Goal: Transaction & Acquisition: Book appointment/travel/reservation

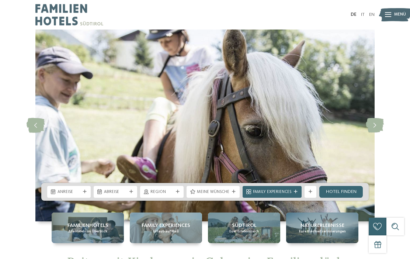
click at [88, 189] on div "Anreise" at bounding box center [68, 192] width 43 height 12
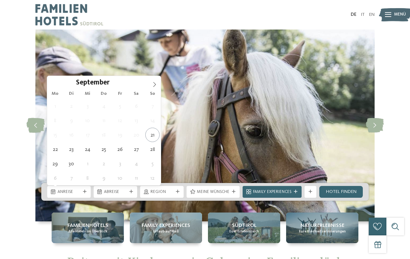
click at [152, 84] on icon at bounding box center [154, 84] width 5 height 5
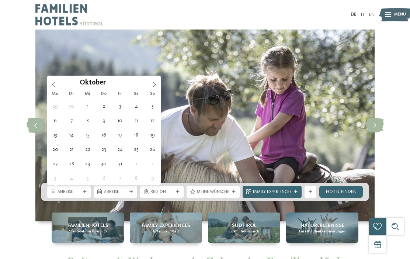
type div "25.10.2025"
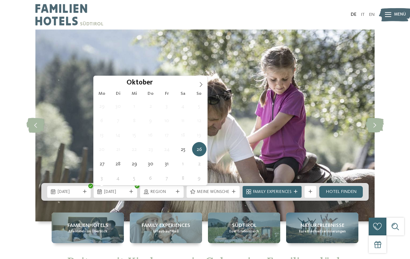
type div "31.10.2025"
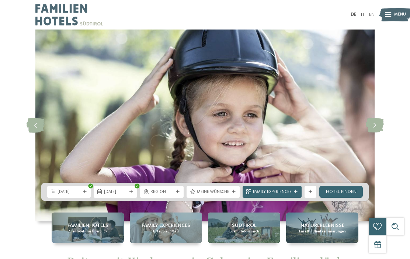
click at [344, 192] on link "Hotel finden" at bounding box center [340, 192] width 43 height 12
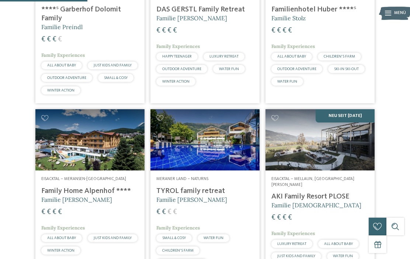
scroll to position [284, 0]
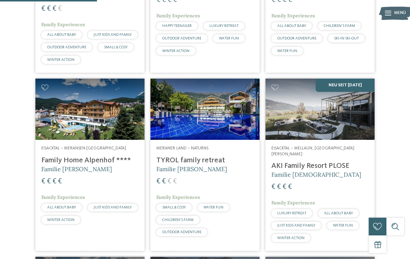
scroll to position [315, 0]
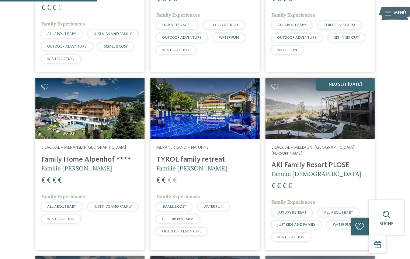
click at [341, 135] on img at bounding box center [319, 108] width 109 height 61
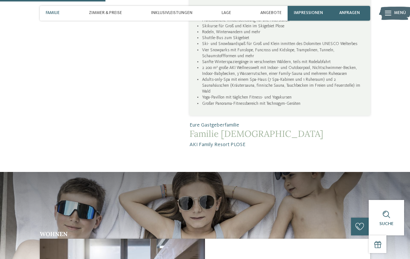
scroll to position [545, 0]
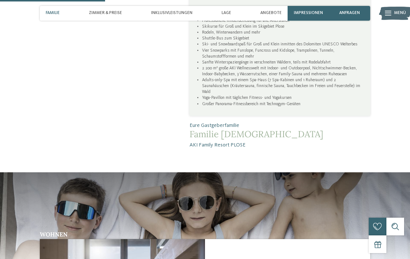
click at [109, 17] on div "Zimmer & Preise" at bounding box center [105, 13] width 39 height 15
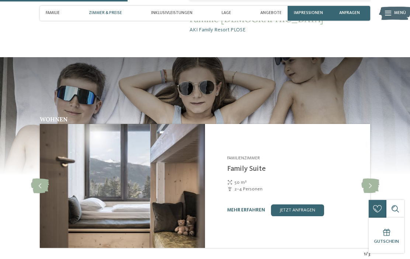
click at [105, 13] on span "Zimmer & Preise" at bounding box center [105, 13] width 33 height 5
click at [104, 14] on span "Zimmer & Preise" at bounding box center [105, 13] width 33 height 5
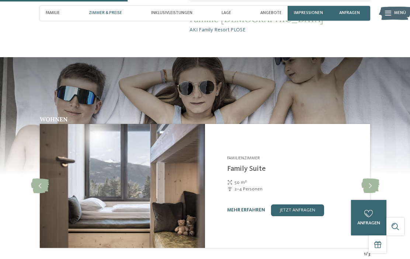
click at [112, 13] on span "Zimmer & Preise" at bounding box center [105, 13] width 33 height 5
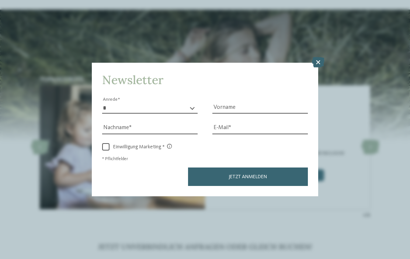
scroll to position [1275, 0]
click at [321, 57] on icon at bounding box center [318, 62] width 13 height 10
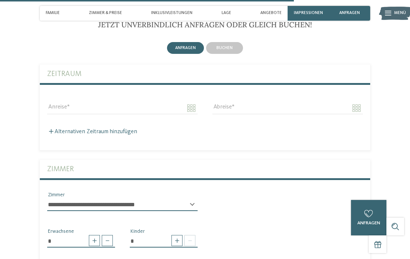
scroll to position [1498, 0]
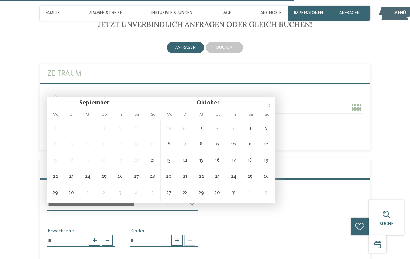
type input "**********"
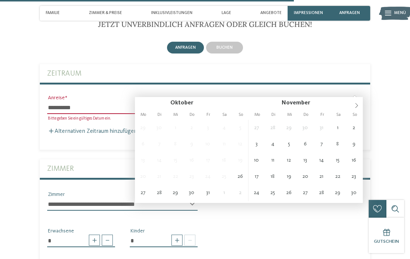
type input "**********"
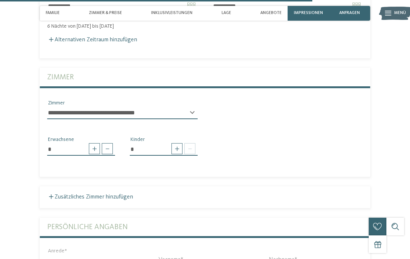
scroll to position [1601, 0]
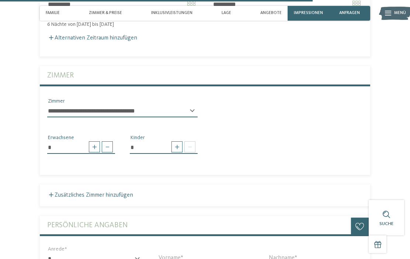
click at [90, 141] on span at bounding box center [94, 146] width 11 height 11
type input "*"
click at [178, 141] on span at bounding box center [176, 146] width 11 height 11
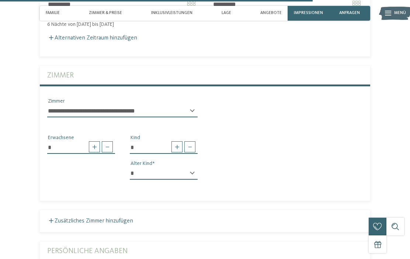
click at [177, 141] on span at bounding box center [176, 146] width 11 height 11
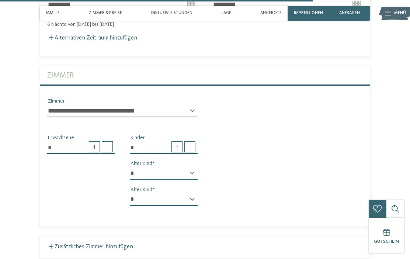
click at [178, 141] on span at bounding box center [176, 146] width 11 height 11
type input "*"
click at [191, 167] on select "* * * * * * * * * * * ** ** ** ** ** ** ** **" at bounding box center [164, 173] width 68 height 13
select select "*"
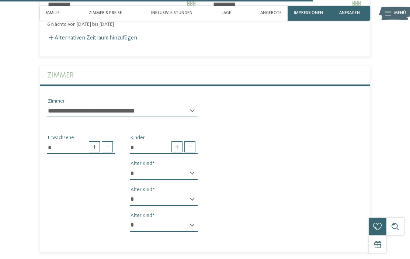
click at [191, 193] on select "* * * * * * * * * * * ** ** ** ** ** ** ** **" at bounding box center [164, 199] width 68 height 13
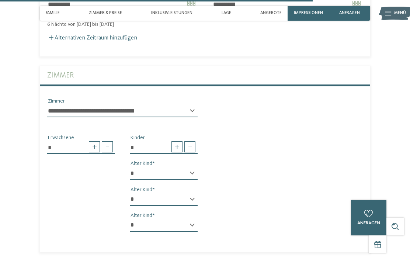
select select "**"
click at [195, 219] on select "* * * * * * * * * * * ** ** ** ** ** ** ** **" at bounding box center [164, 225] width 68 height 13
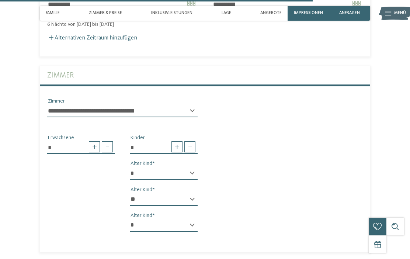
select select "**"
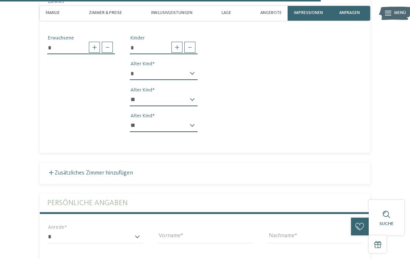
scroll to position [1704, 0]
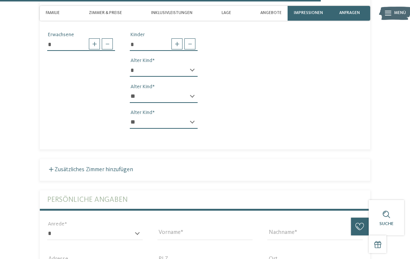
click at [53, 167] on label "Zusätzliches Zimmer hinzufügen" at bounding box center [90, 170] width 86 height 6
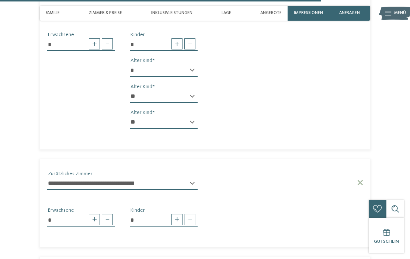
click at [111, 214] on span at bounding box center [107, 219] width 11 height 11
type input "*"
click at [201, 214] on div "* Kinder" at bounding box center [163, 219] width 83 height 26
click at [179, 214] on span at bounding box center [176, 219] width 11 height 11
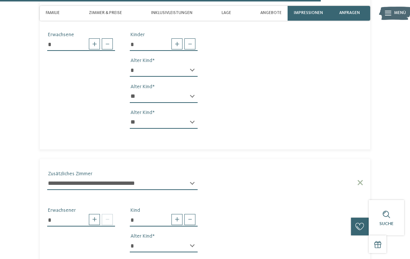
click at [180, 214] on span at bounding box center [176, 219] width 11 height 11
type input "*"
click at [196, 240] on select "* * * * * * * * * * * ** ** ** ** ** ** ** **" at bounding box center [164, 246] width 68 height 13
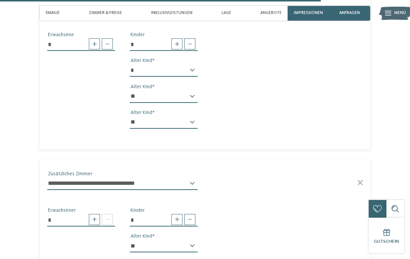
click at [195, 240] on select "* * * * * * * * * * * ** ** ** ** ** ** ** **" at bounding box center [164, 246] width 68 height 13
select select "**"
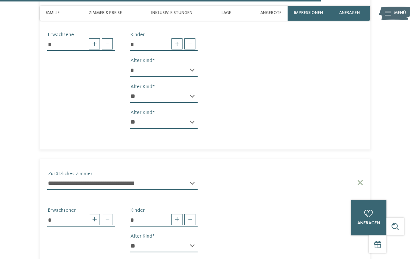
select select "**"
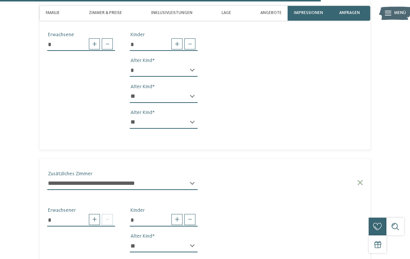
click at [196, 177] on select "**********" at bounding box center [122, 183] width 150 height 13
select select "*****"
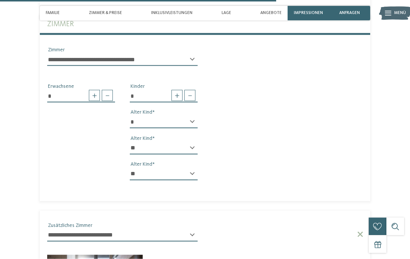
scroll to position [1651, 0]
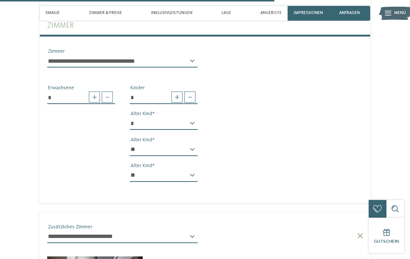
click at [113, 91] on input "*" at bounding box center [81, 97] width 68 height 13
click at [108, 91] on span at bounding box center [107, 96] width 11 height 11
type input "*"
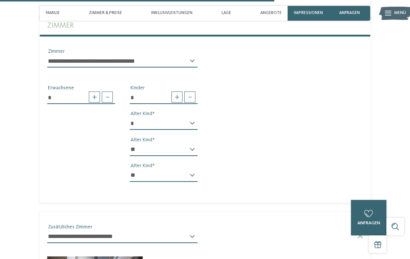
click at [192, 91] on span at bounding box center [189, 96] width 11 height 11
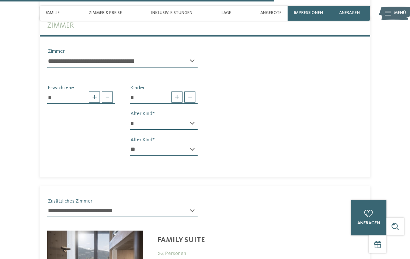
click at [192, 91] on span at bounding box center [189, 96] width 11 height 11
type input "*"
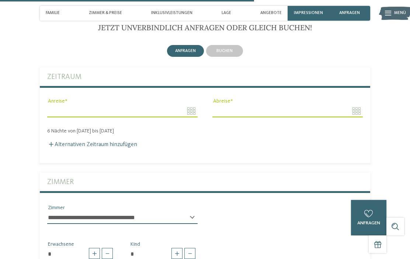
scroll to position [1493, 0]
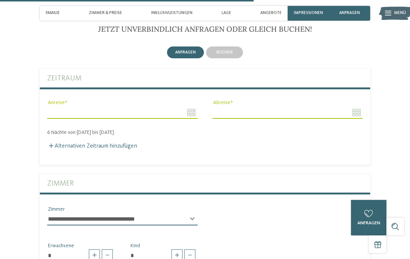
click at [195, 106] on input "Anreise" at bounding box center [122, 112] width 150 height 13
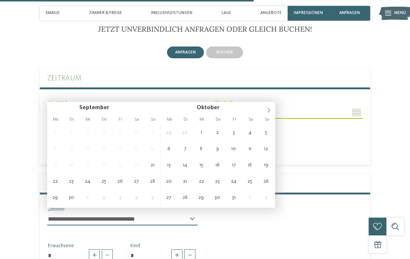
type input "**********"
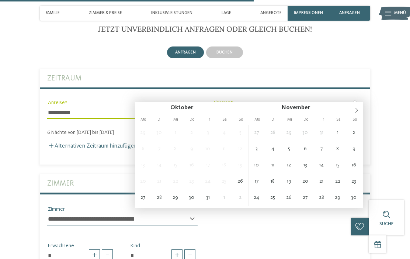
type input "**********"
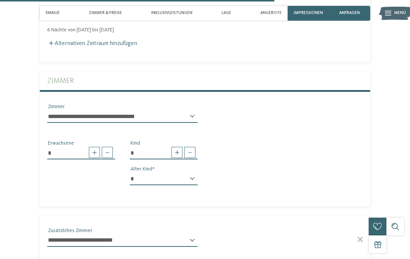
scroll to position [1597, 0]
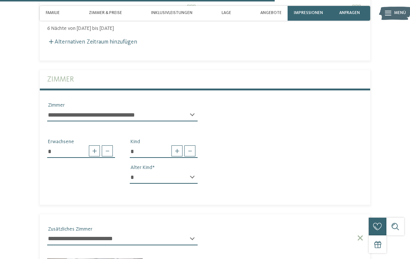
click at [190, 233] on select "**********" at bounding box center [122, 239] width 150 height 13
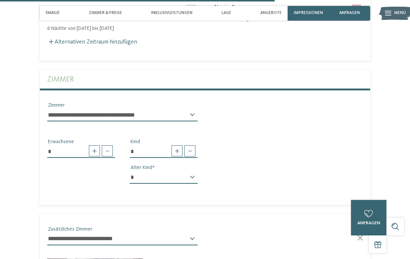
select select
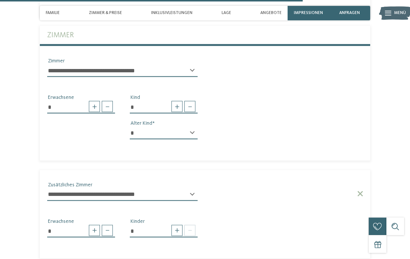
scroll to position [1642, 0]
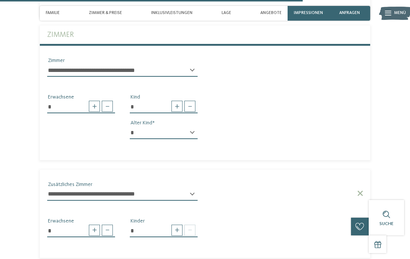
click at [111, 224] on span at bounding box center [107, 229] width 11 height 11
type input "*"
click at [176, 224] on span at bounding box center [176, 229] width 11 height 11
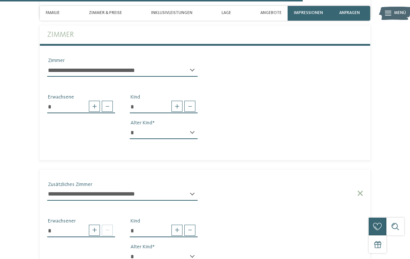
click at [178, 224] on span at bounding box center [176, 229] width 11 height 11
type input "*"
click at [196, 250] on select "* * * * * * * * * * * ** ** ** ** ** ** ** **" at bounding box center [164, 256] width 68 height 13
select select "**"
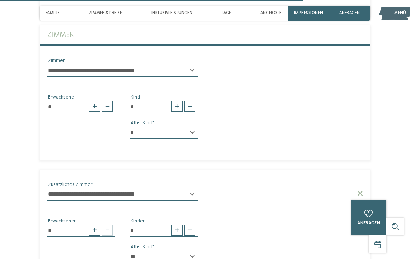
select select "**"
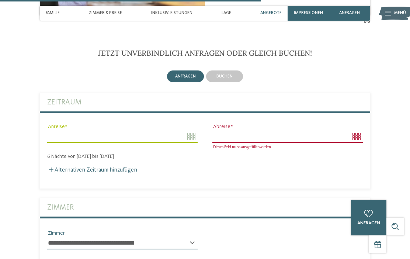
scroll to position [1468, 0]
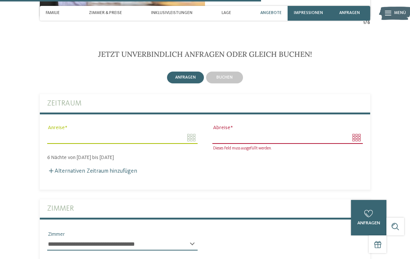
click at [114, 13] on span "Zimmer & Preise" at bounding box center [105, 13] width 33 height 5
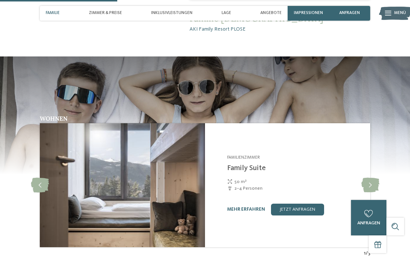
scroll to position [660, 0]
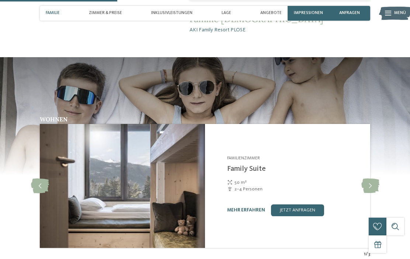
click at [246, 207] on link "mehr erfahren" at bounding box center [246, 209] width 38 height 5
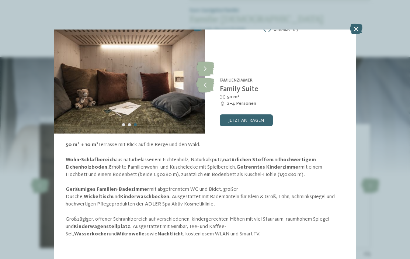
scroll to position [39, 0]
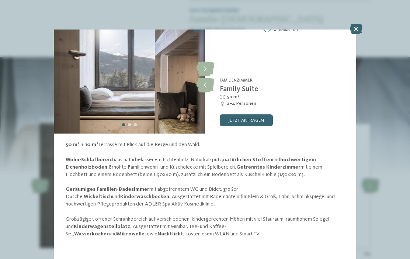
click at [353, 26] on icon at bounding box center [356, 29] width 13 height 10
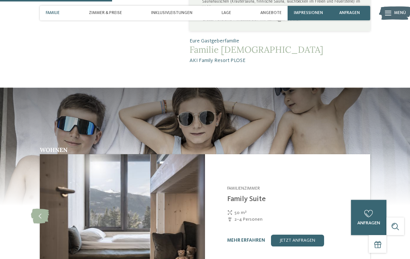
scroll to position [629, 0]
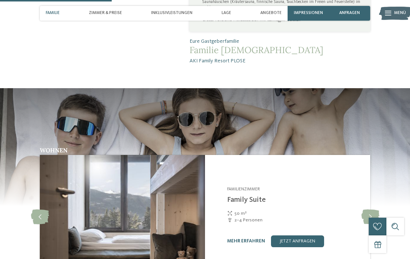
click at [303, 15] on span "Impressionen" at bounding box center [308, 13] width 29 height 5
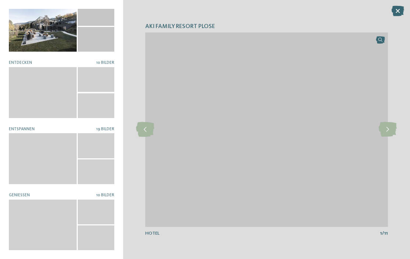
scroll to position [14, 0]
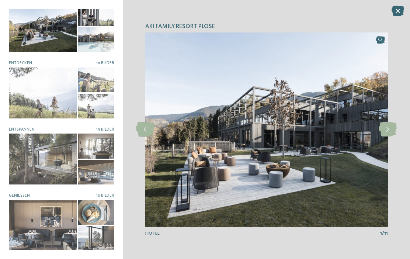
click at [34, 161] on div at bounding box center [43, 158] width 68 height 51
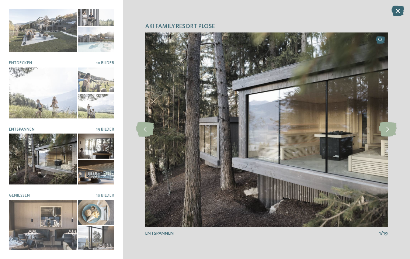
click at [389, 132] on icon at bounding box center [387, 129] width 18 height 15
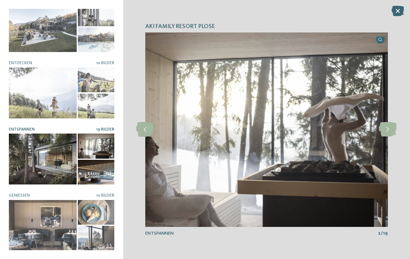
click at [387, 128] on icon at bounding box center [387, 129] width 18 height 15
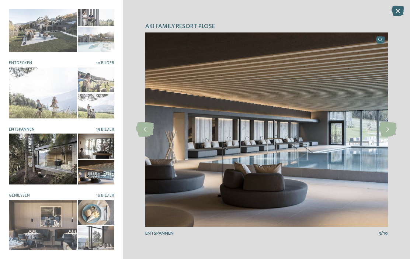
click at [387, 128] on icon at bounding box center [387, 129] width 18 height 15
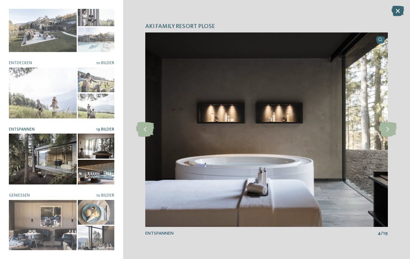
click at [387, 129] on icon at bounding box center [387, 129] width 18 height 15
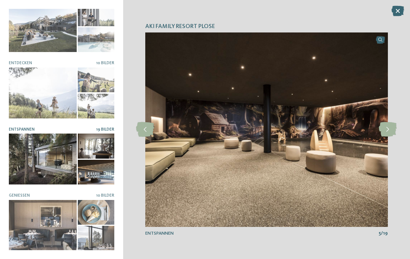
click at [388, 127] on icon at bounding box center [387, 129] width 18 height 15
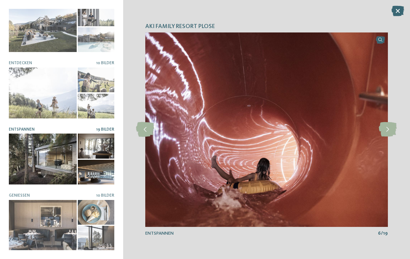
click at [389, 127] on icon at bounding box center [387, 129] width 18 height 15
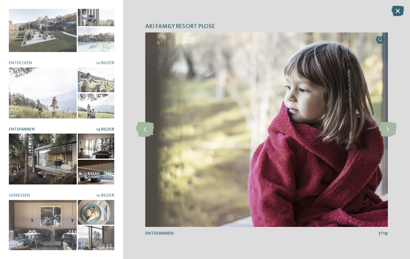
click at [388, 128] on icon at bounding box center [387, 129] width 18 height 15
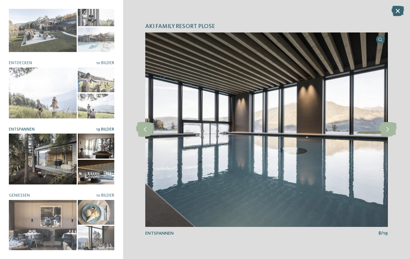
click at [391, 128] on icon at bounding box center [387, 129] width 18 height 15
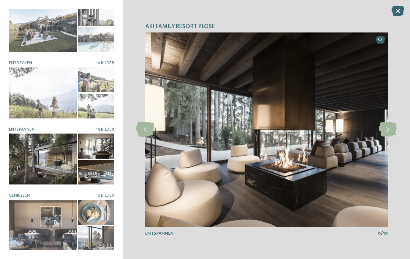
click at [391, 127] on icon at bounding box center [387, 129] width 18 height 15
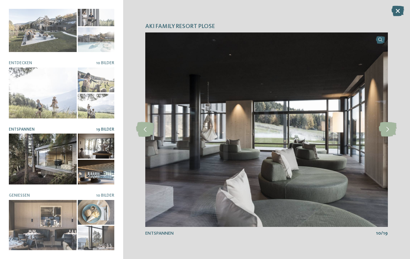
click at [392, 129] on icon at bounding box center [387, 129] width 18 height 15
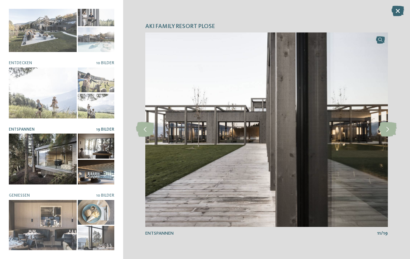
click at [394, 128] on icon at bounding box center [387, 129] width 18 height 15
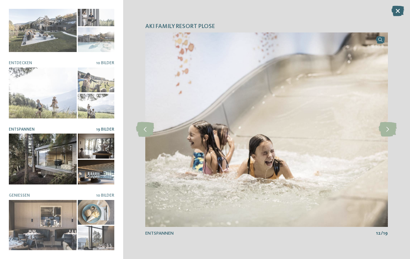
click at [392, 128] on icon at bounding box center [387, 129] width 18 height 15
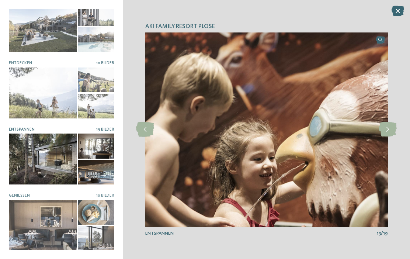
click at [392, 130] on icon at bounding box center [387, 129] width 18 height 15
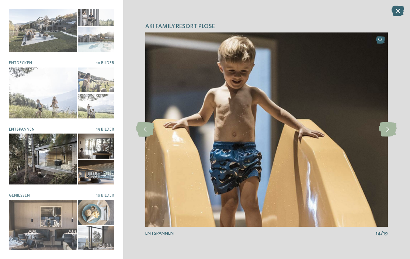
click at [398, 13] on icon at bounding box center [397, 11] width 13 height 10
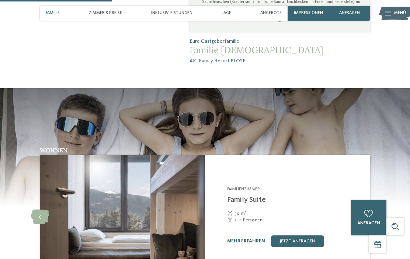
click at [175, 15] on span "Inklusivleistungen" at bounding box center [171, 13] width 41 height 5
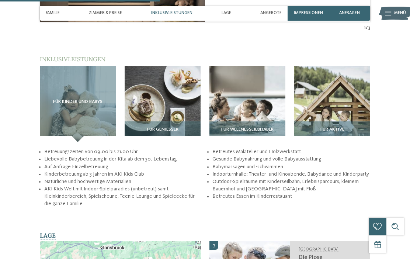
scroll to position [886, 0]
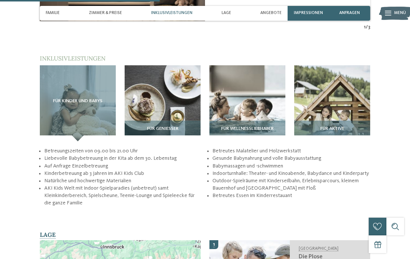
click at [354, 92] on img at bounding box center [332, 103] width 76 height 76
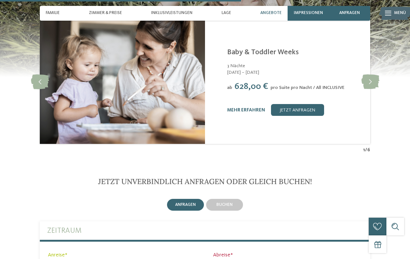
scroll to position [1334, 0]
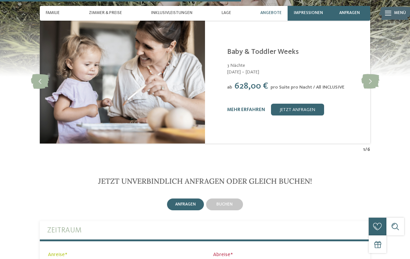
click at [374, 74] on icon at bounding box center [370, 81] width 18 height 15
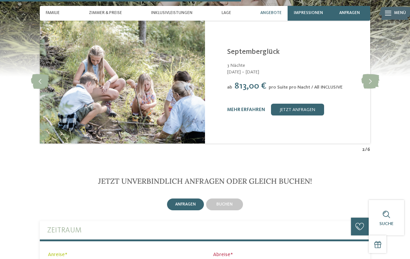
click at [373, 74] on icon at bounding box center [370, 81] width 18 height 15
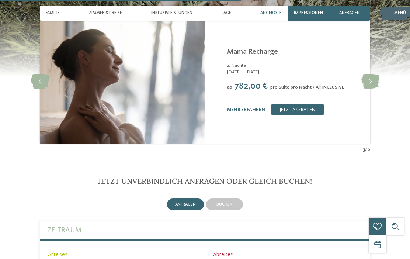
click at [371, 74] on icon at bounding box center [370, 81] width 18 height 15
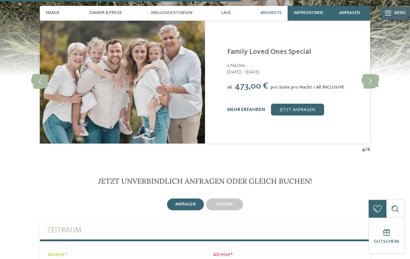
click at [370, 74] on icon at bounding box center [370, 81] width 18 height 15
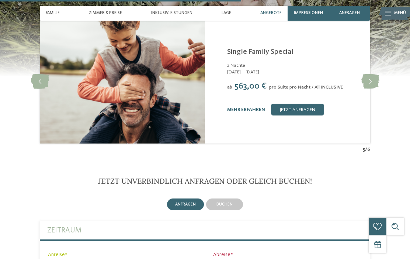
click at [371, 74] on icon at bounding box center [370, 81] width 18 height 15
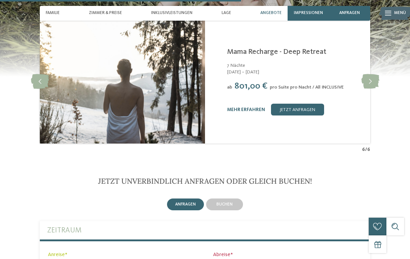
click at [370, 74] on icon at bounding box center [370, 81] width 18 height 15
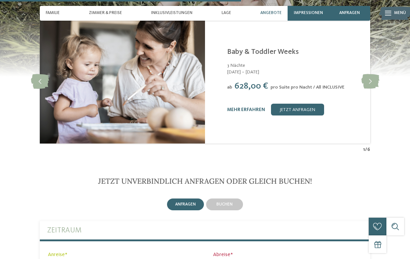
click at [369, 74] on icon at bounding box center [370, 81] width 18 height 15
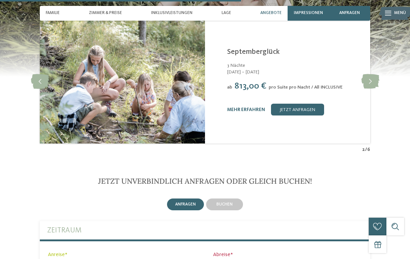
click at [368, 74] on icon at bounding box center [370, 81] width 18 height 15
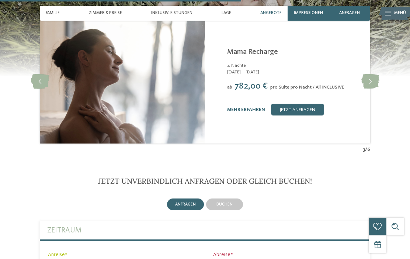
click at [377, 74] on icon at bounding box center [370, 81] width 18 height 15
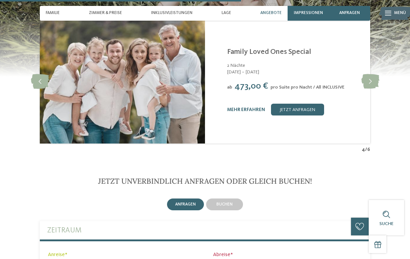
click at [375, 74] on icon at bounding box center [370, 81] width 18 height 15
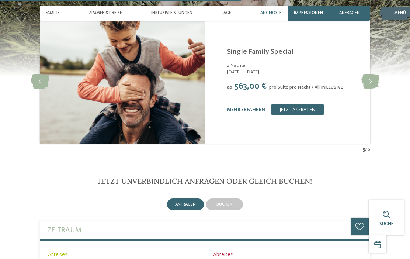
click at [373, 74] on icon at bounding box center [370, 81] width 18 height 15
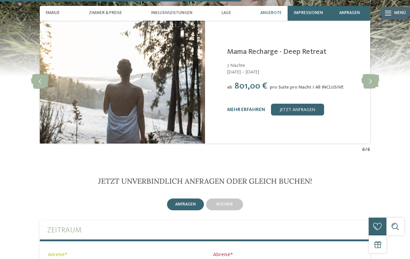
click at [375, 74] on icon at bounding box center [370, 81] width 18 height 15
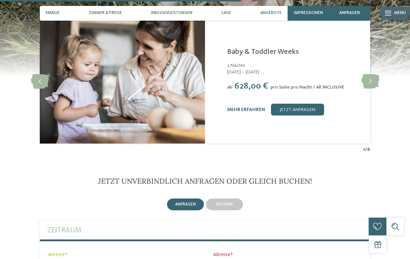
click at [370, 74] on icon at bounding box center [370, 81] width 18 height 15
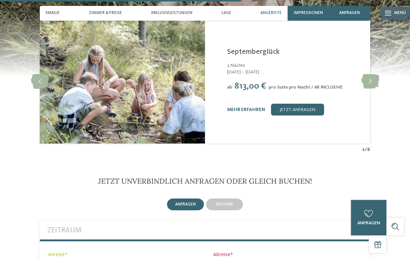
click at [307, 104] on link "jetzt anfragen" at bounding box center [297, 110] width 53 height 12
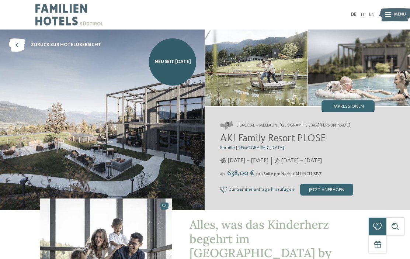
click at [14, 42] on icon at bounding box center [17, 44] width 16 height 13
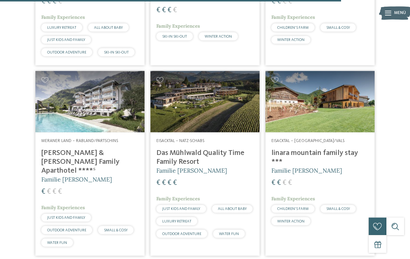
scroll to position [1520, 0]
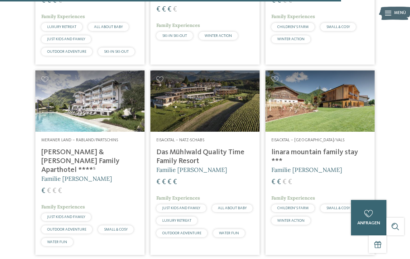
click at [335, 109] on img at bounding box center [319, 100] width 109 height 61
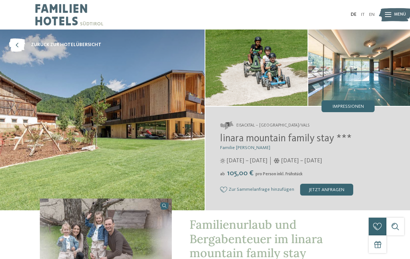
click at [78, 83] on img at bounding box center [102, 119] width 205 height 181
click at [18, 46] on icon at bounding box center [17, 44] width 16 height 13
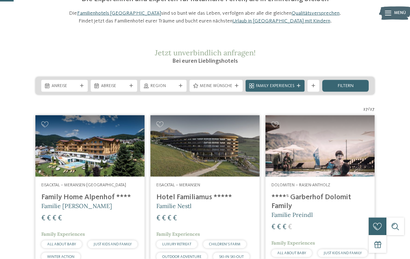
scroll to position [61, 0]
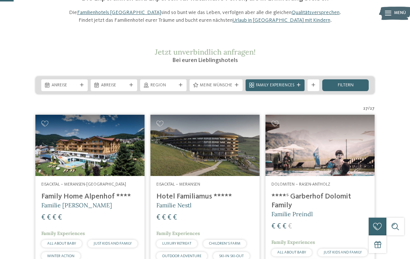
click at [373, 64] on section "Jetzt unverbindlich anfragen! Bei euren Lieblingshotels" at bounding box center [204, 56] width 401 height 17
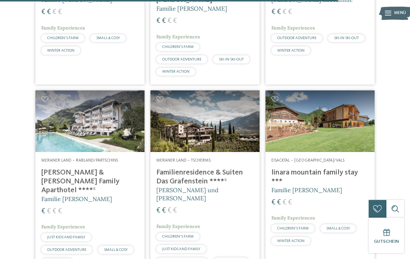
scroll to position [1548, 0]
